Goal: Find specific page/section: Find specific page/section

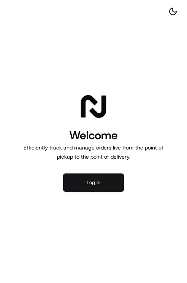
click at [81, 180] on button "Log in" at bounding box center [93, 182] width 61 height 18
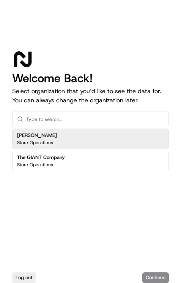
click at [56, 136] on div "[PERSON_NAME] Store Operations" at bounding box center [90, 139] width 157 height 21
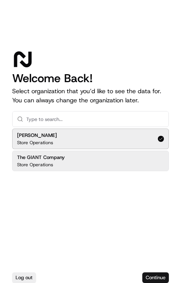
click at [153, 275] on button "Continue" at bounding box center [156, 277] width 27 height 11
